Goal: Check status: Check status

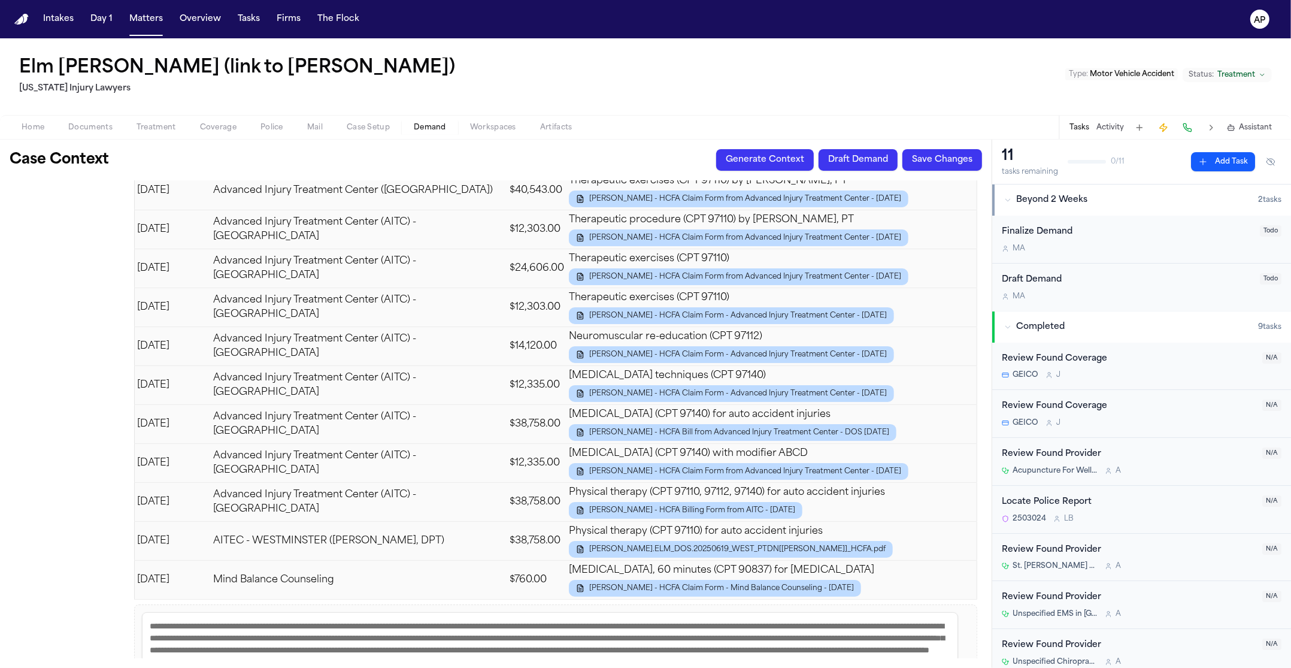
scroll to position [3811, 0]
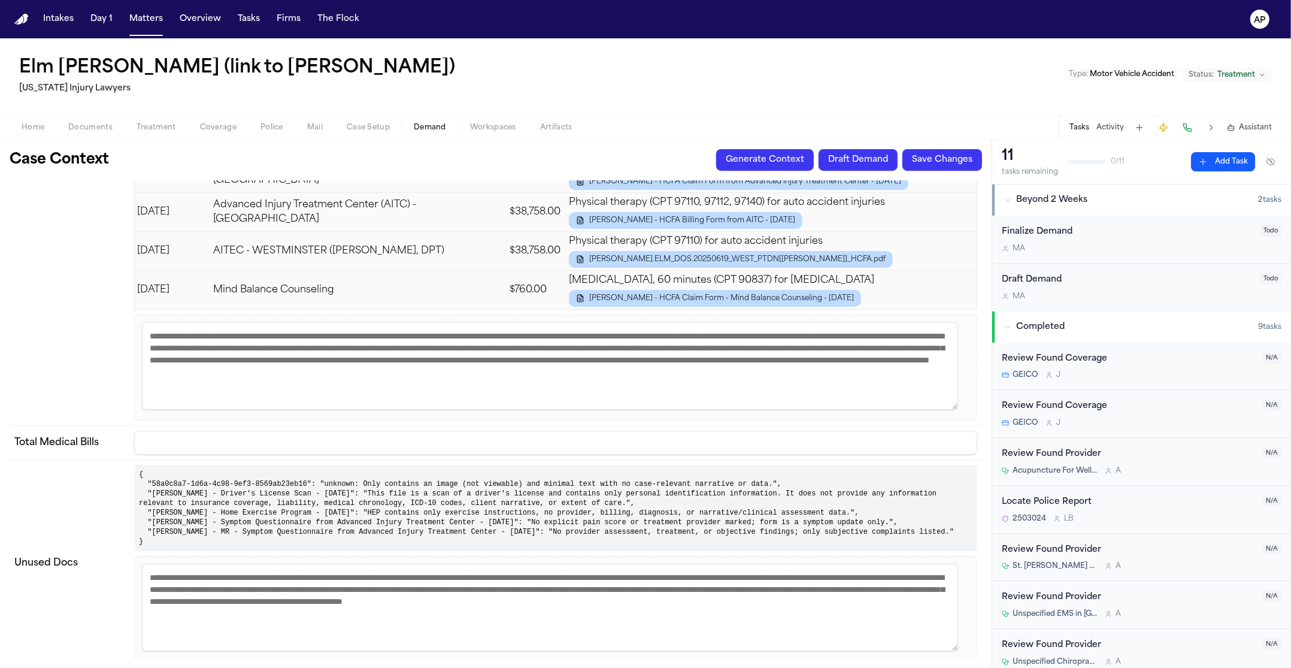
click at [470, 459] on td "{ "58a0c8a7-1d6a-4c98-9ef3-8569ab23eb16": "unknown: Only contains an image (not…" at bounding box center [555, 562] width 853 height 207
click at [466, 465] on pre "{ "58a0c8a7-1d6a-4c98-9ef3-8569ab23eb16": "unknown: Only contains an image (not…" at bounding box center [555, 508] width 843 height 86
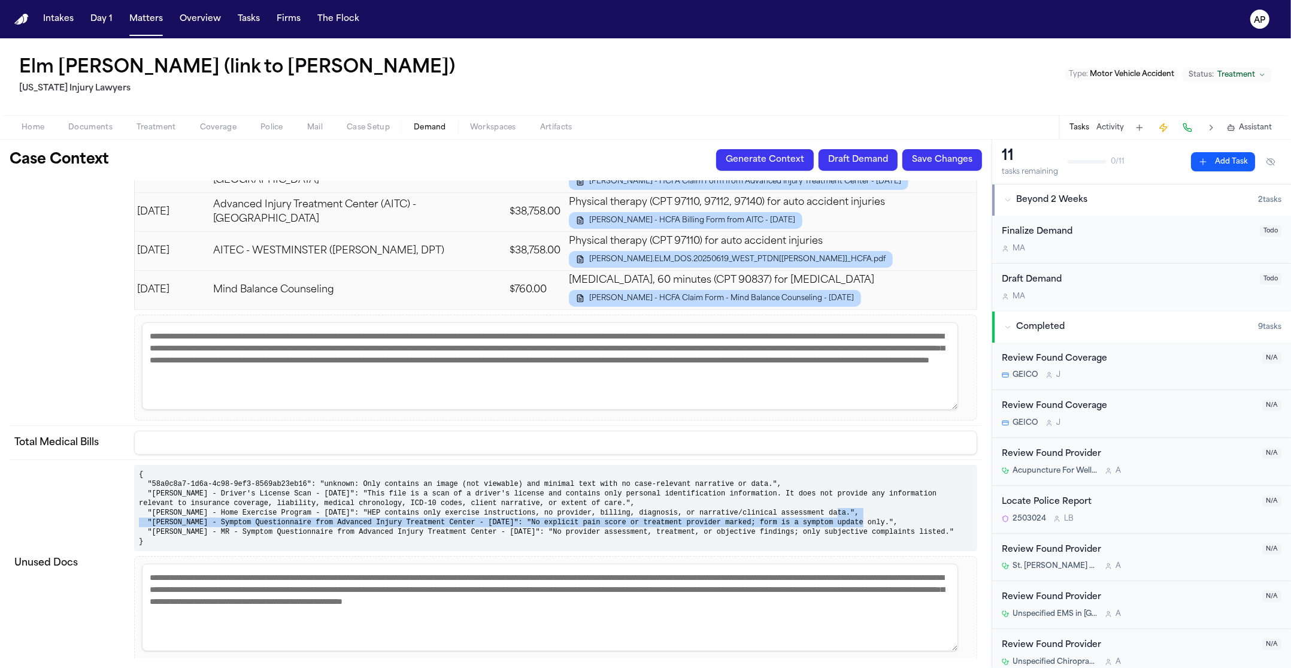
click at [465, 465] on pre "{ "58a0c8a7-1d6a-4c98-9ef3-8569ab23eb16": "unknown: Only contains an image (not…" at bounding box center [555, 508] width 843 height 86
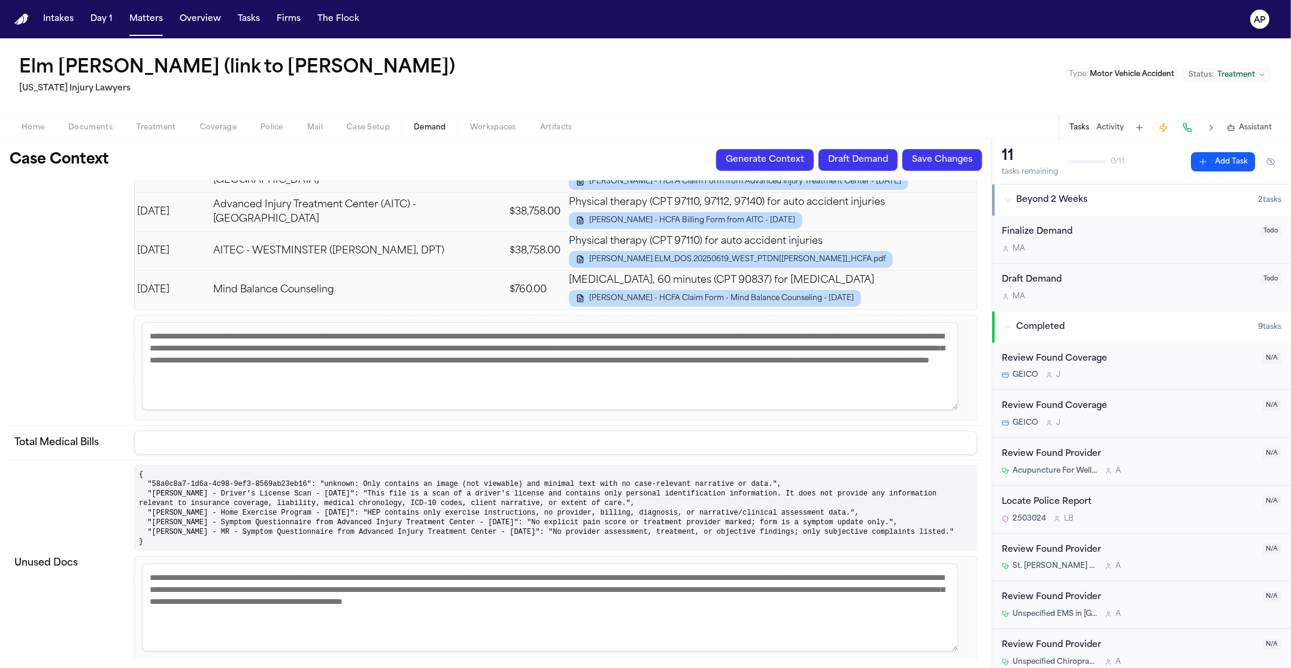
click at [461, 465] on pre "{ "58a0c8a7-1d6a-4c98-9ef3-8569ab23eb16": "unknown: Only contains an image (not…" at bounding box center [555, 508] width 843 height 86
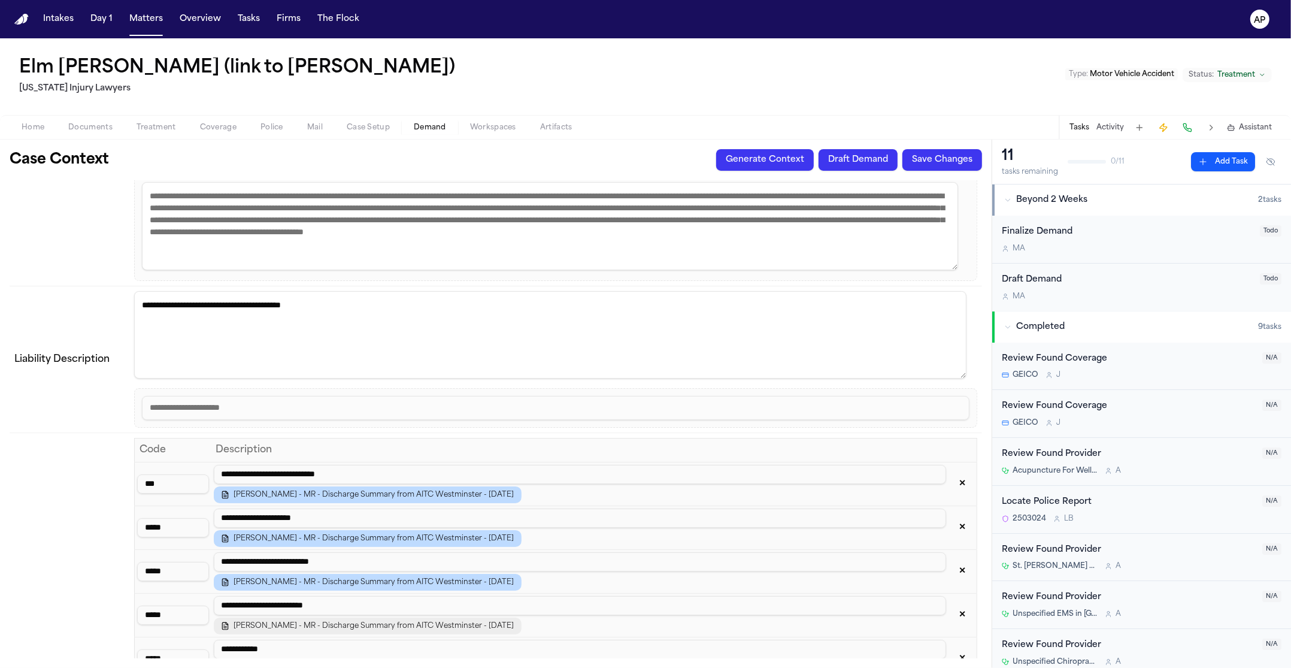
scroll to position [0, 0]
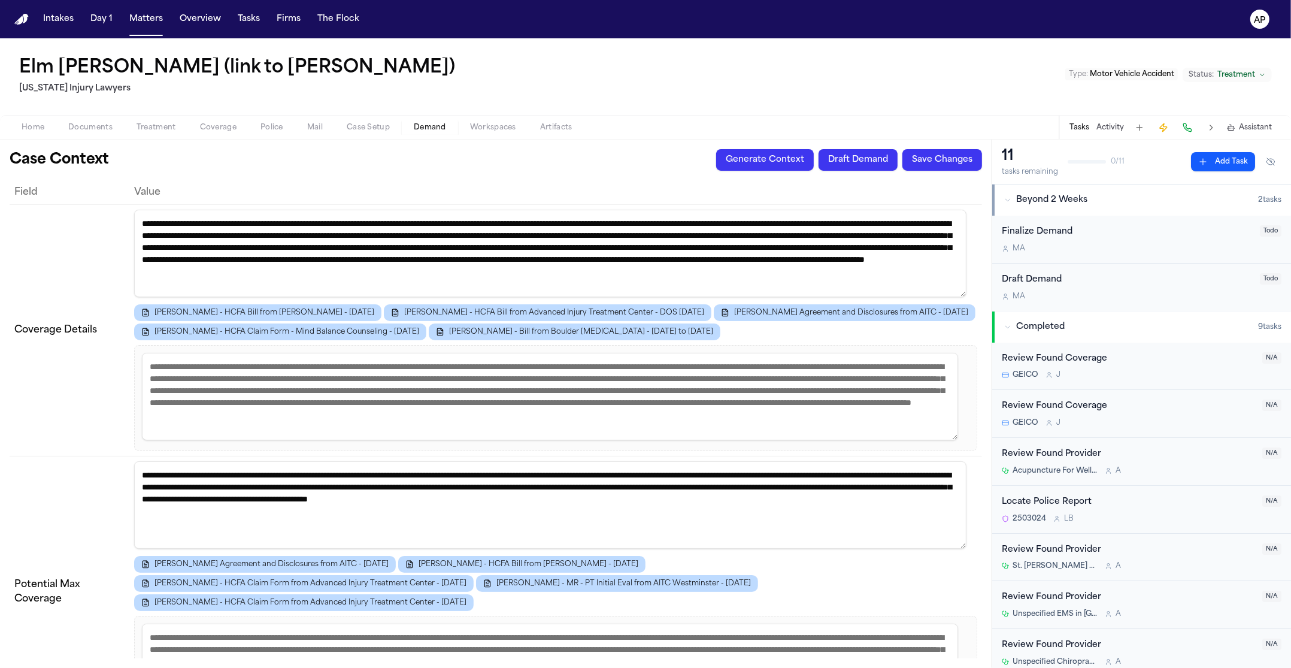
click at [508, 125] on span "Workspaces" at bounding box center [493, 128] width 46 height 10
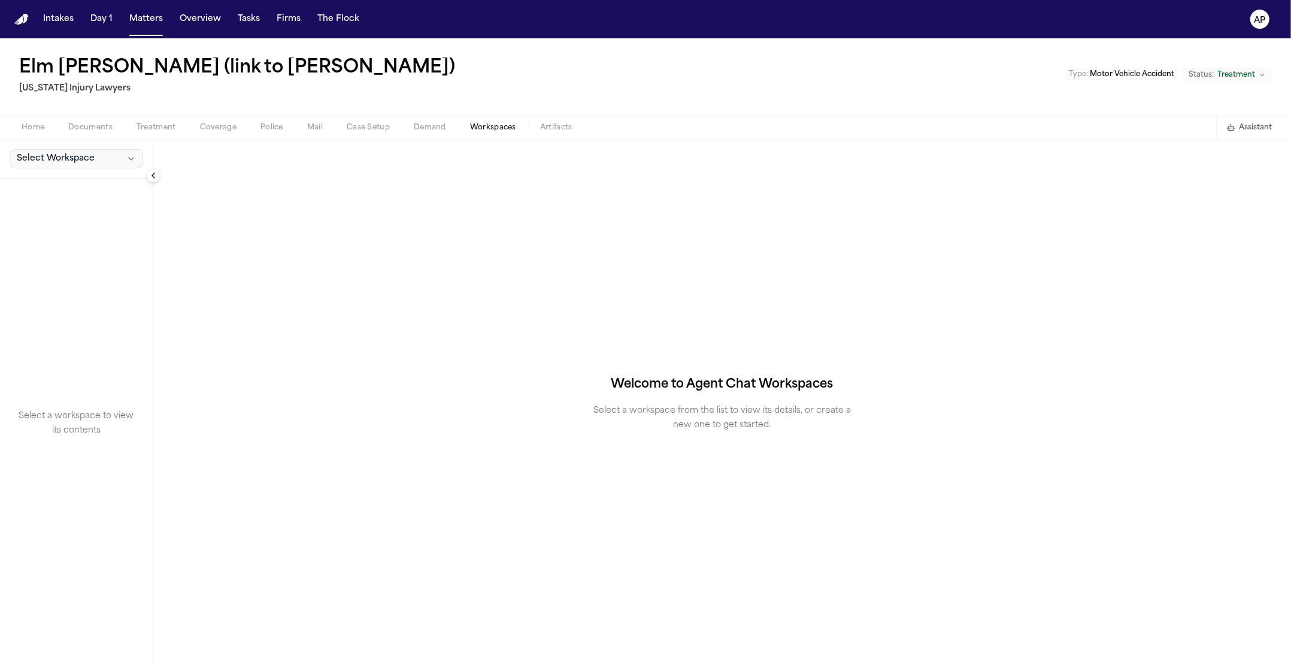
click at [105, 153] on button "Select Workspace" at bounding box center [77, 158] width 134 height 19
click at [82, 183] on span "[PERSON_NAME] Agent Demand" at bounding box center [84, 186] width 140 height 12
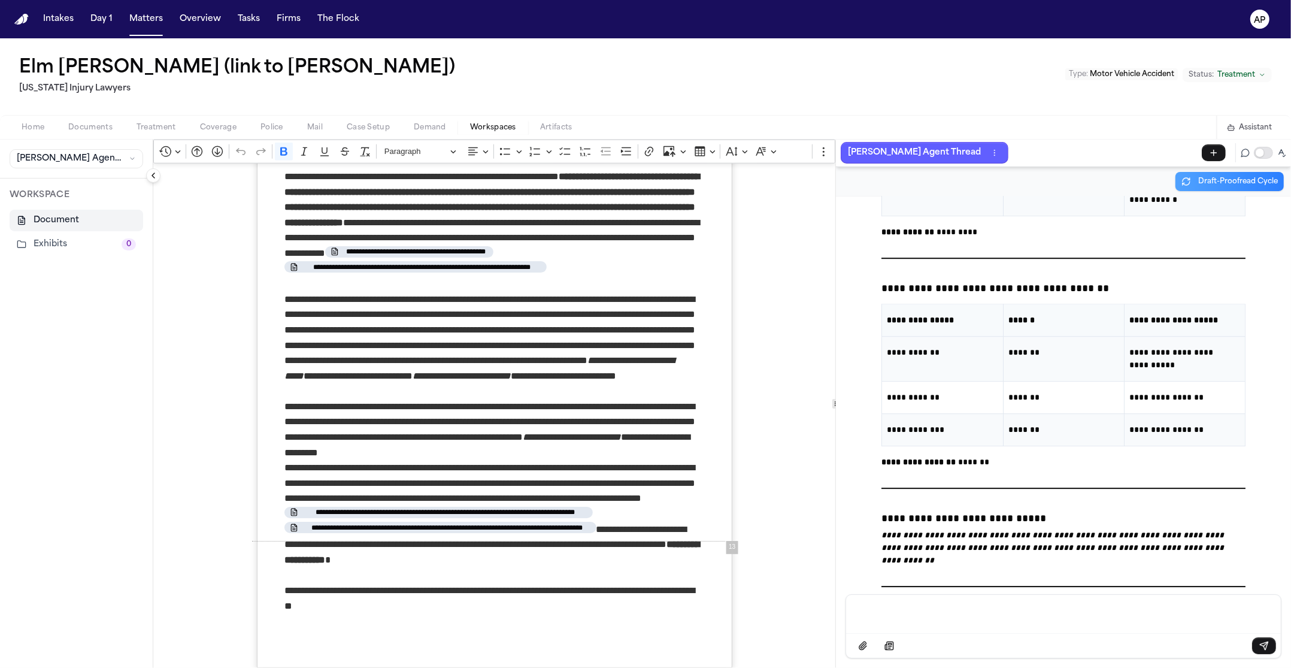
scroll to position [72121, 0]
